Goal: Find specific fact: Find specific page/section

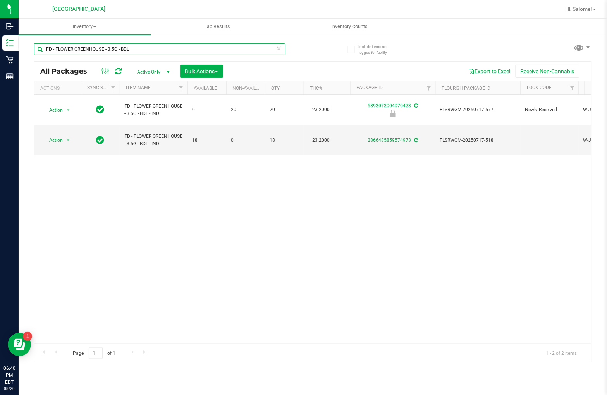
click at [144, 46] on input "FD - FLOWER GREENHOUSE - 3.5G - BDL" at bounding box center [159, 49] width 251 height 12
type input "F"
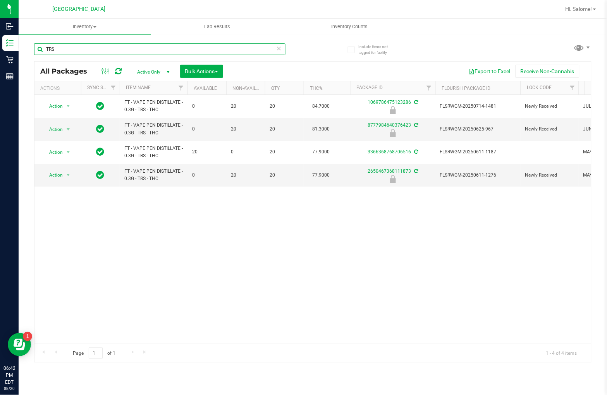
type input "TRS"
click at [277, 45] on icon at bounding box center [279, 47] width 5 height 9
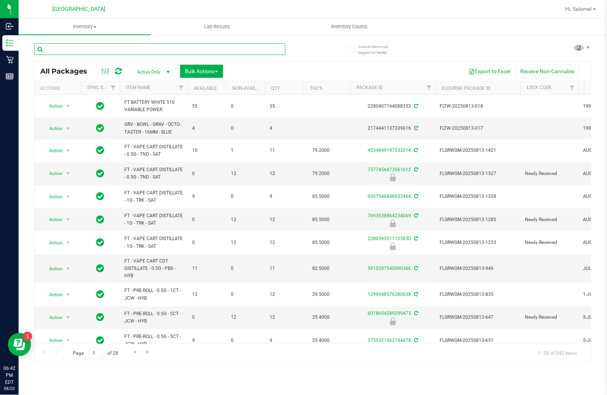
click at [171, 52] on input "text" at bounding box center [159, 49] width 251 height 12
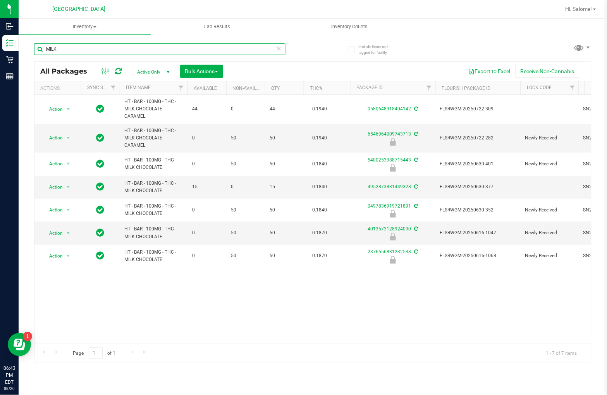
click at [203, 44] on input "MILK" at bounding box center [159, 49] width 251 height 12
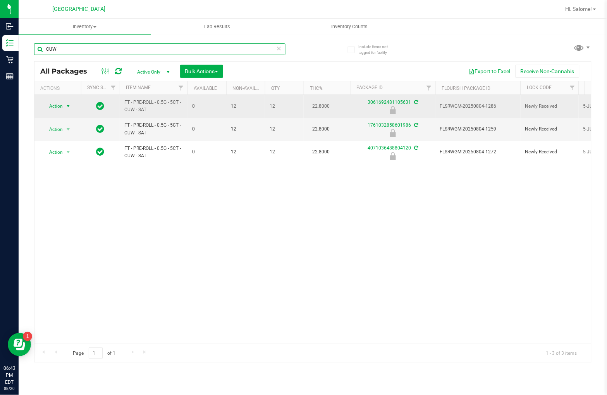
type input "CUW"
click at [68, 102] on span "select" at bounding box center [69, 106] width 10 height 11
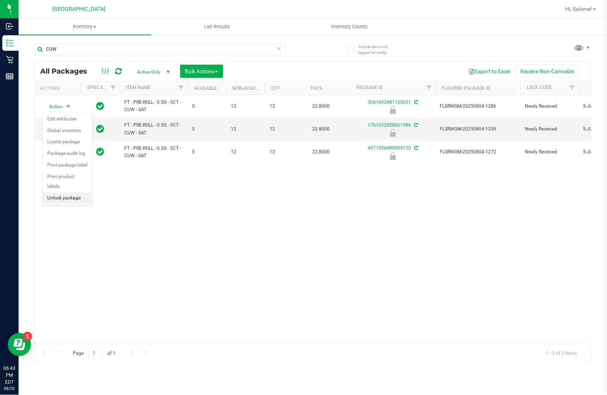
click at [63, 199] on li "Unlock package" at bounding box center [68, 198] width 50 height 12
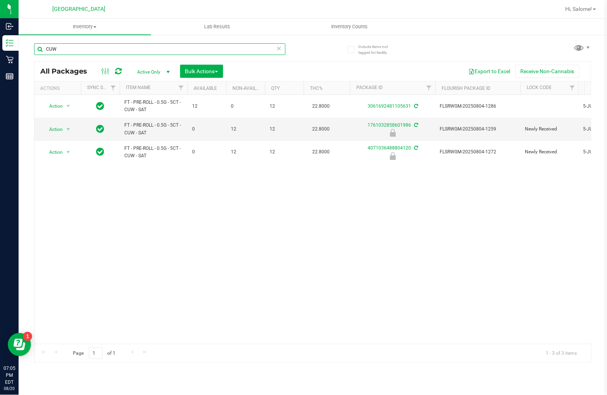
click at [119, 48] on input "CUW" at bounding box center [159, 49] width 251 height 12
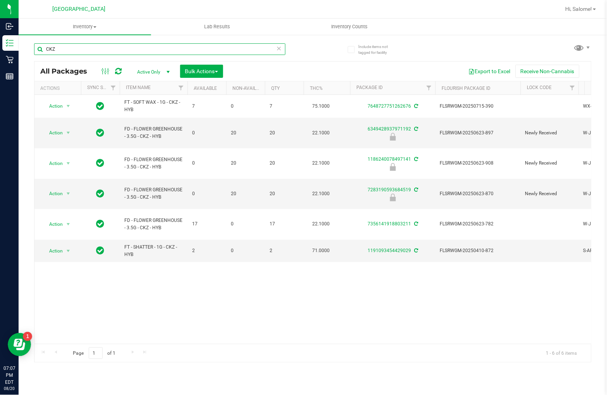
type input "CKZ"
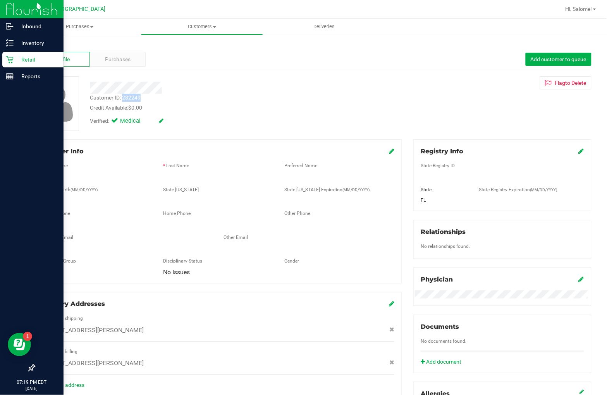
click at [8, 57] on icon at bounding box center [9, 59] width 7 height 7
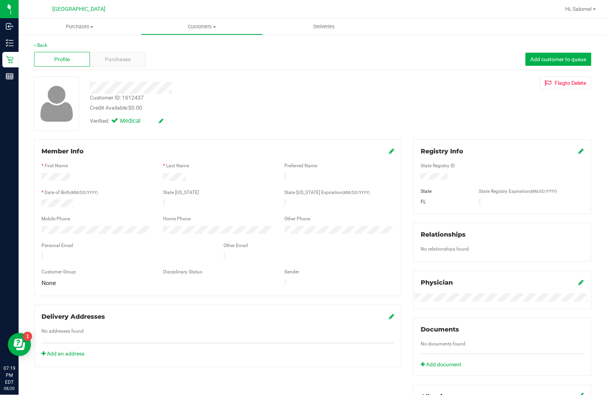
click at [137, 96] on div "Customer ID: 1612437" at bounding box center [117, 98] width 54 height 8
copy div "1612437"
click at [127, 60] on span "Purchases" at bounding box center [118, 59] width 26 height 8
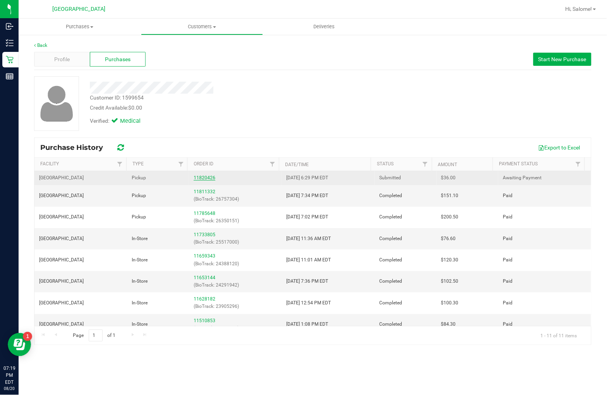
click at [199, 175] on link "11820426" at bounding box center [205, 177] width 22 height 5
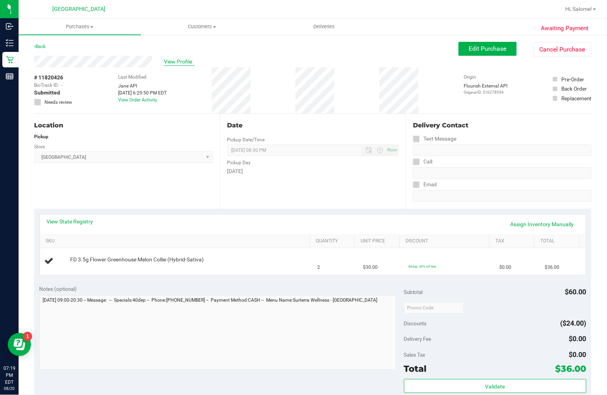
click at [187, 58] on span "View Profile" at bounding box center [179, 62] width 31 height 8
click at [171, 63] on span "View Profile" at bounding box center [179, 62] width 31 height 8
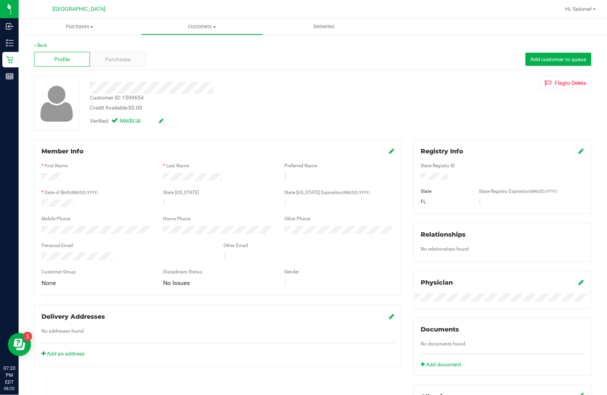
click at [132, 98] on div "Customer ID: 1599654" at bounding box center [117, 98] width 54 height 8
copy div "1599654"
